Goal: Transaction & Acquisition: Purchase product/service

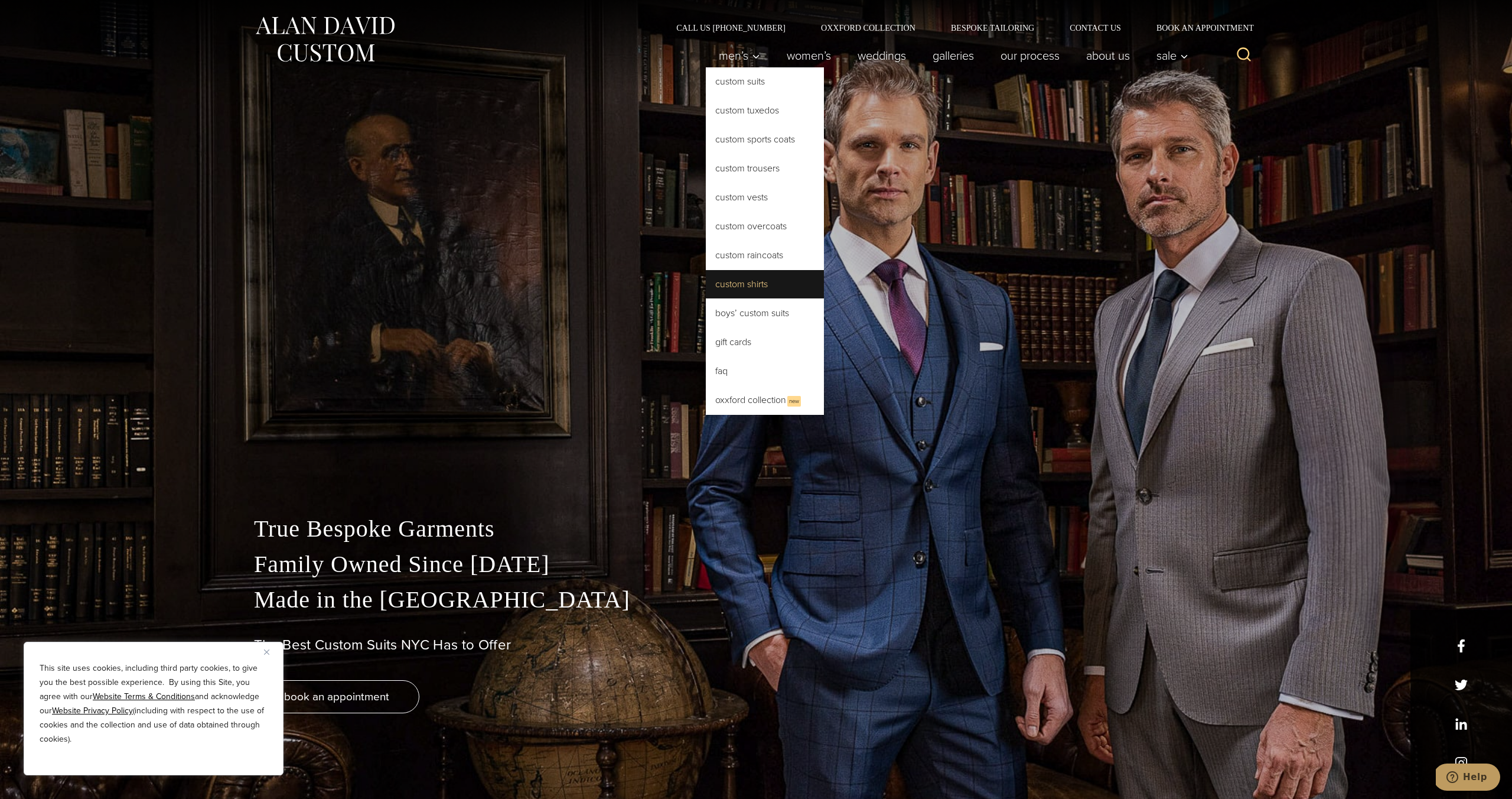
click at [726, 282] on link "Custom Shirts" at bounding box center [765, 285] width 118 height 28
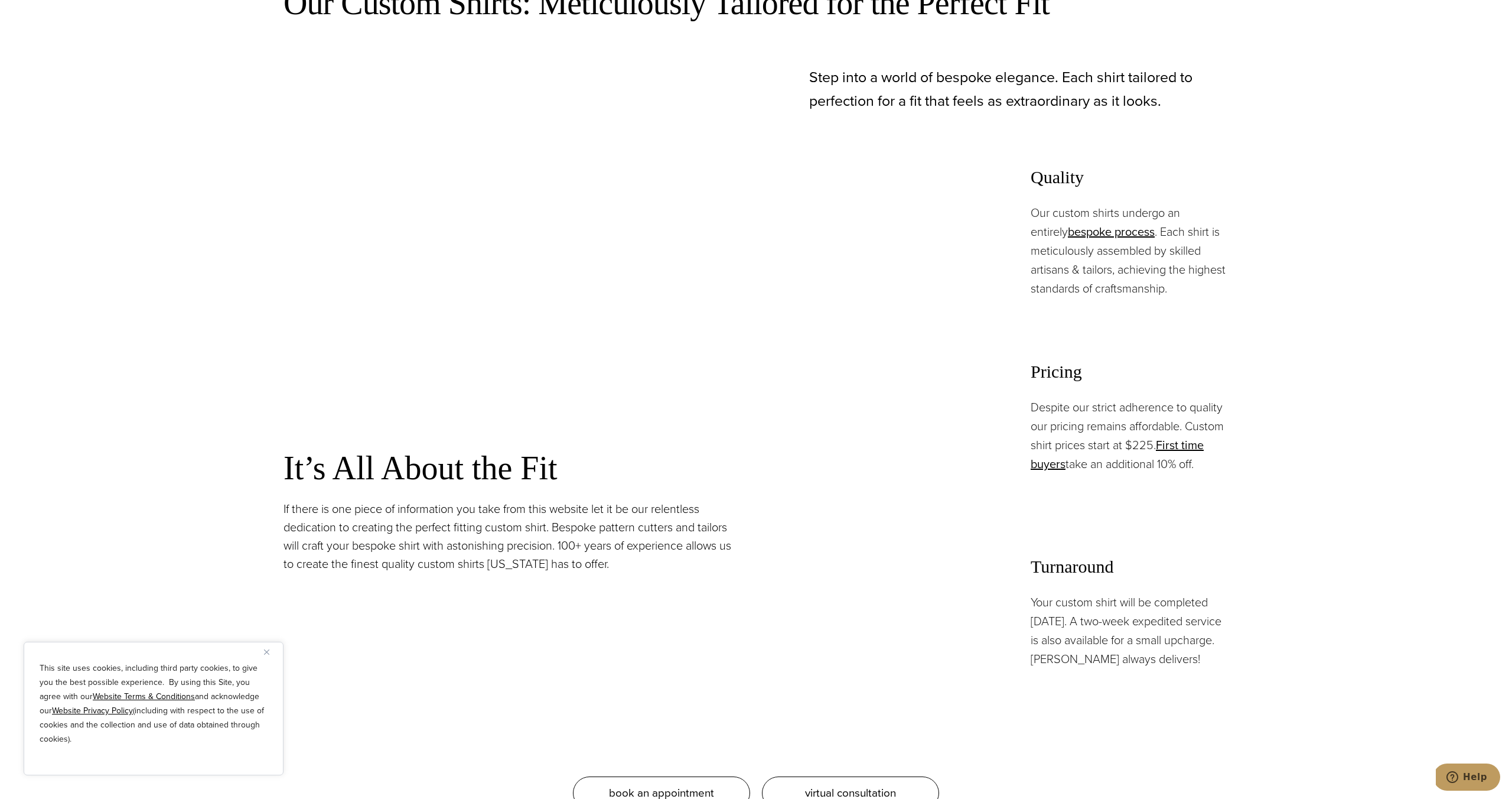
scroll to position [958, 0]
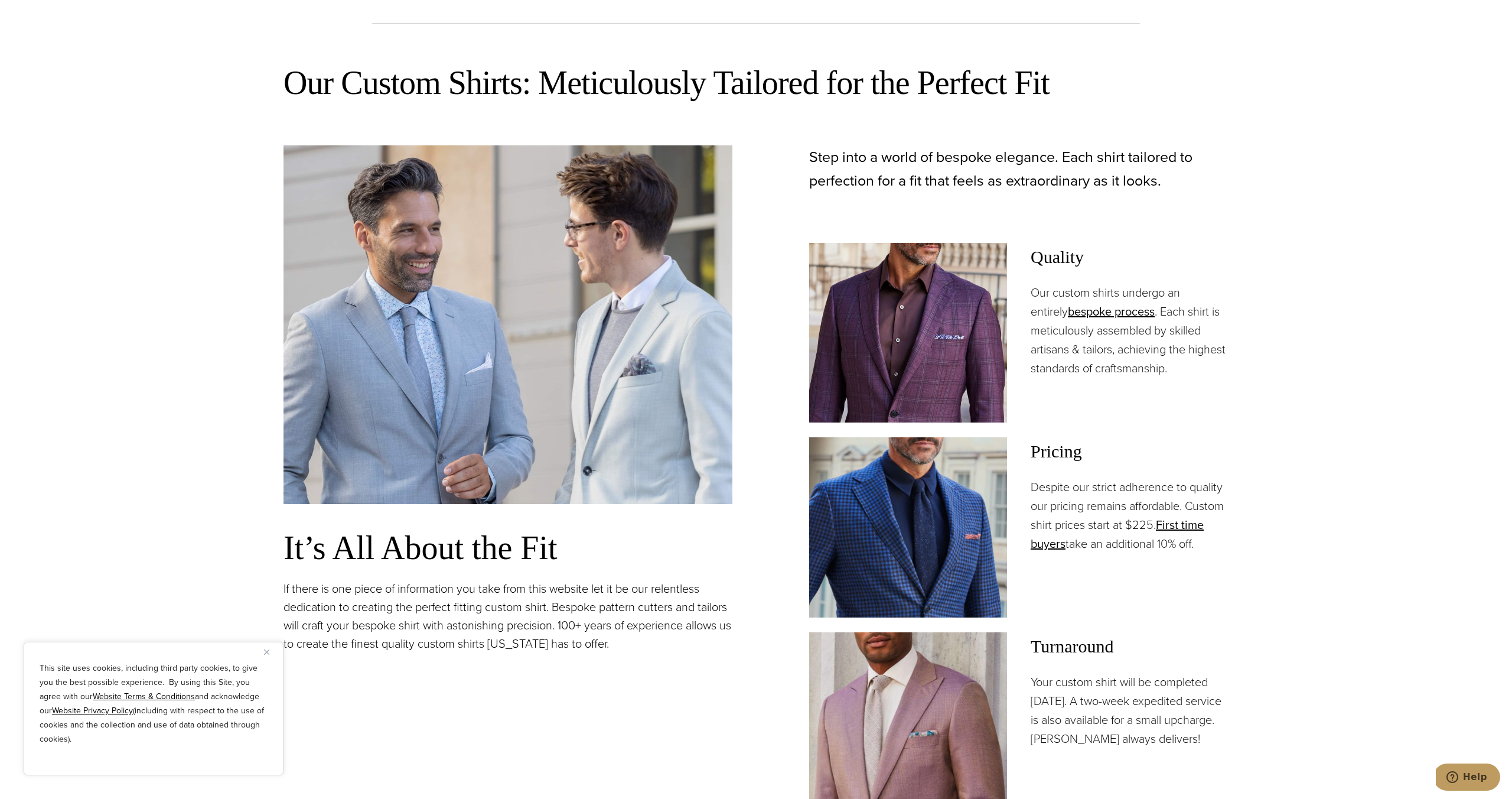
click at [810, 552] on img at bounding box center [908, 526] width 197 height 179
click at [906, 495] on img at bounding box center [908, 526] width 197 height 179
